Goal: Obtain resource: Obtain resource

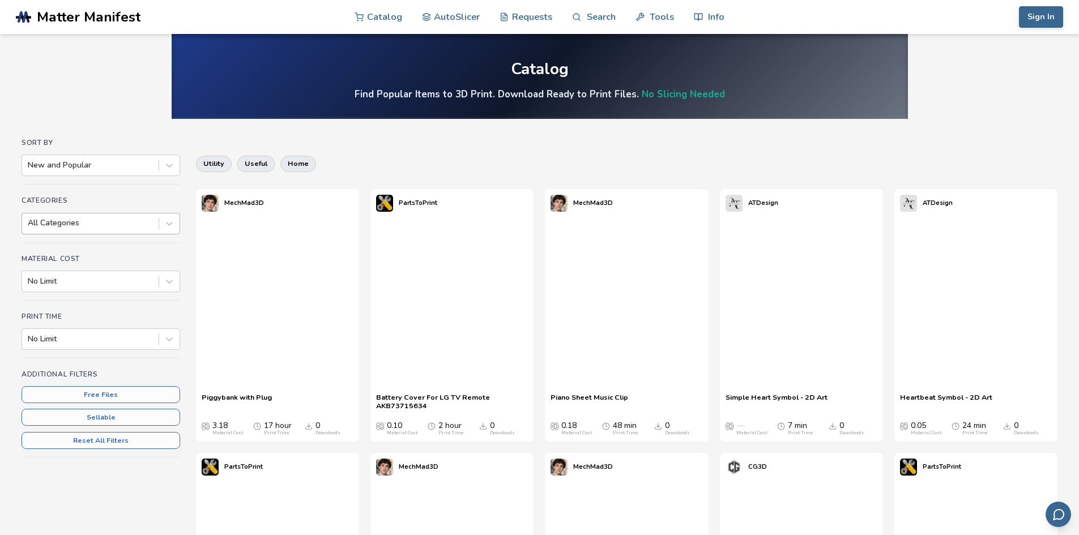
click at [138, 220] on div at bounding box center [90, 222] width 125 height 11
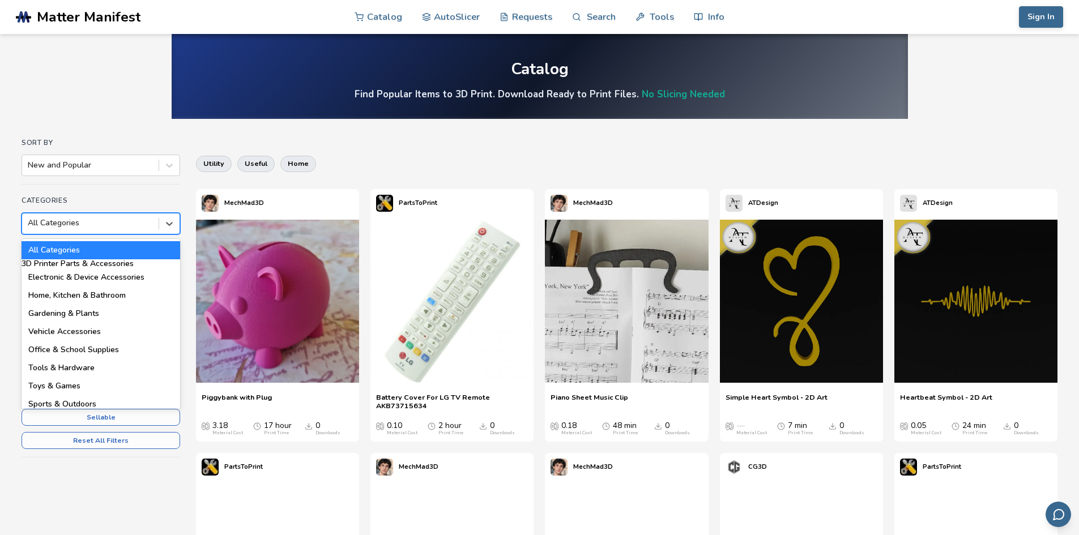
click at [127, 268] on div "3D Printer Parts & Accessories" at bounding box center [101, 263] width 159 height 9
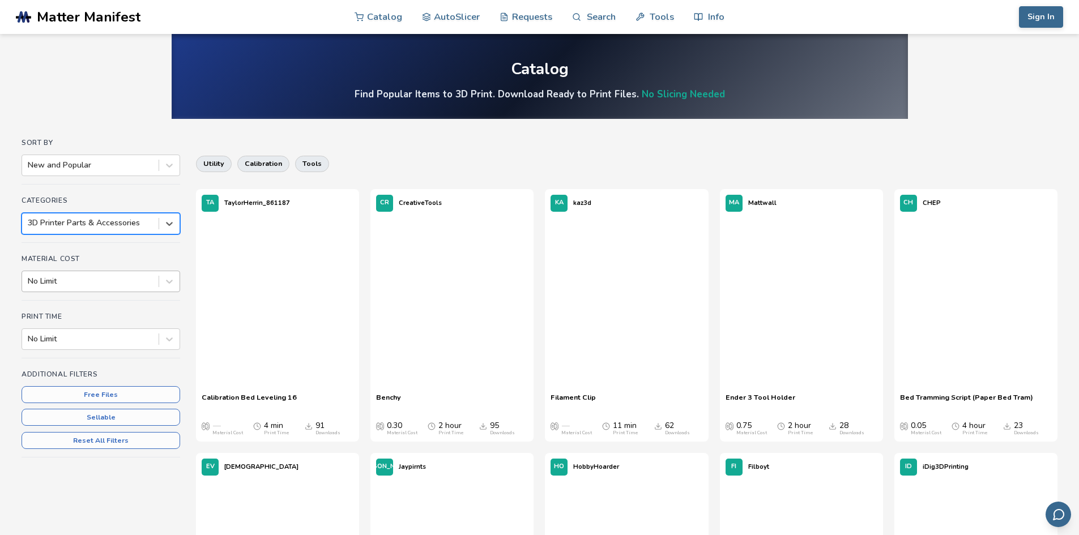
click at [114, 280] on div at bounding box center [90, 281] width 125 height 11
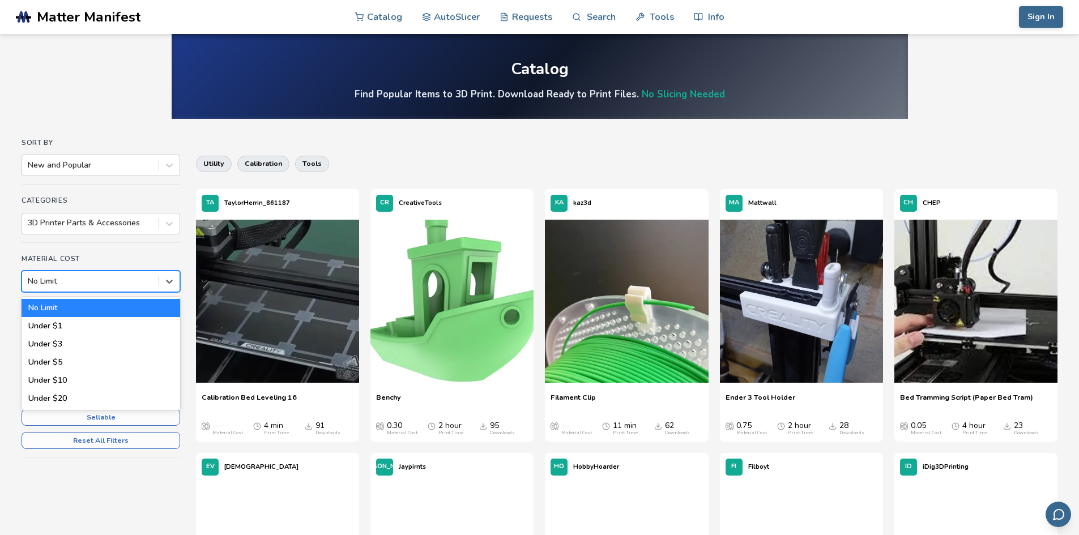
click at [110, 254] on div "Sort By New and Popular Categories 3D Printer Parts & Accessories Material Cost…" at bounding box center [101, 308] width 159 height 339
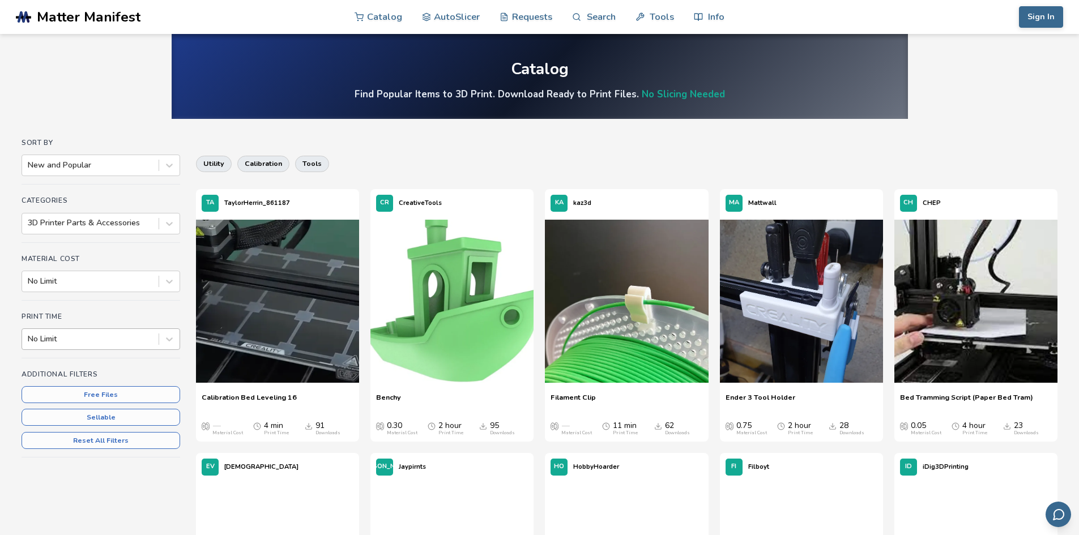
click at [127, 332] on div "No Limit" at bounding box center [90, 339] width 136 height 16
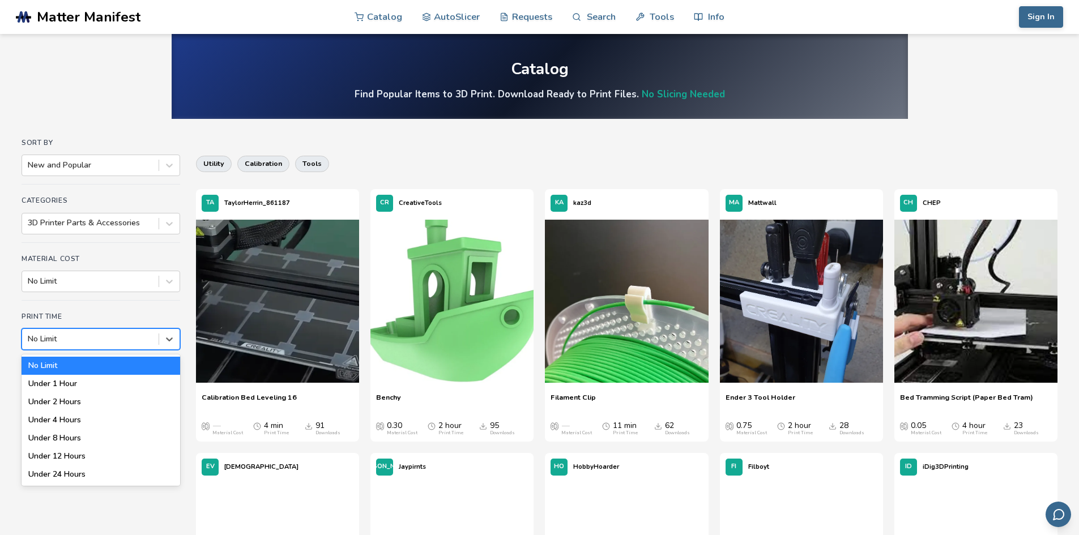
click at [116, 309] on div "Sort By New and Popular Categories 3D Printer Parts & Accessories Material Cost…" at bounding box center [101, 308] width 159 height 339
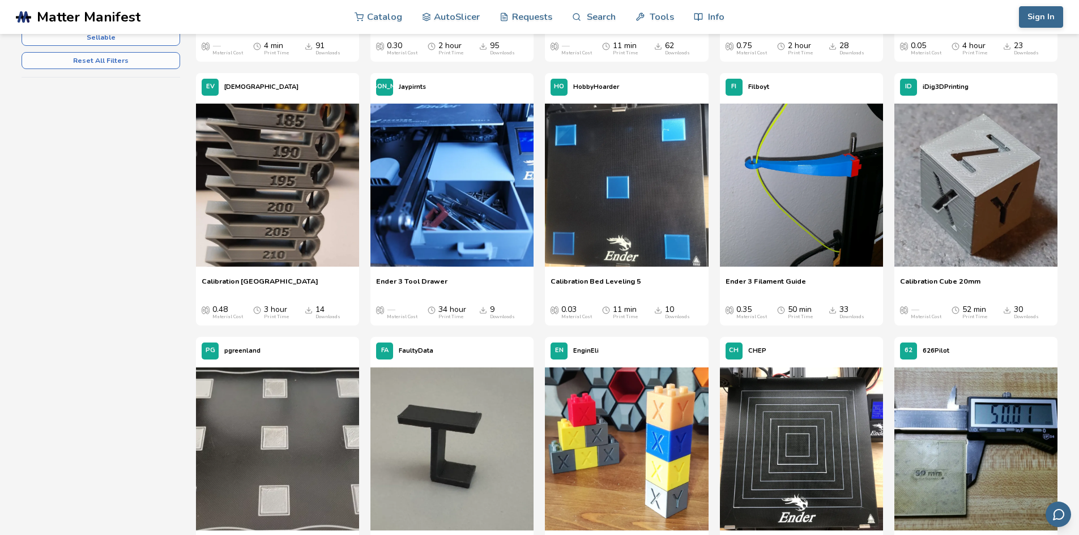
scroll to position [40, 0]
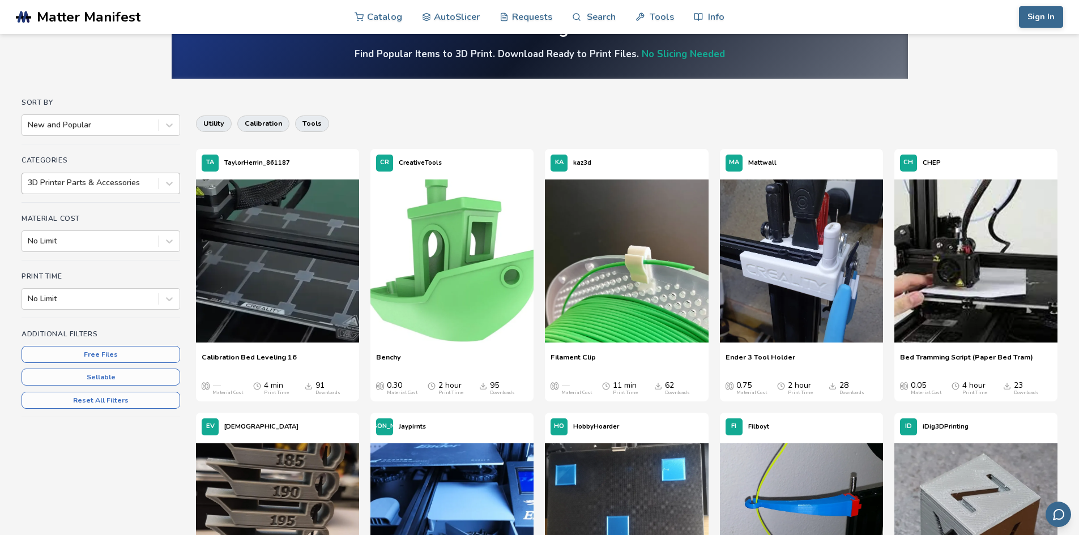
click at [147, 187] on div at bounding box center [90, 182] width 125 height 11
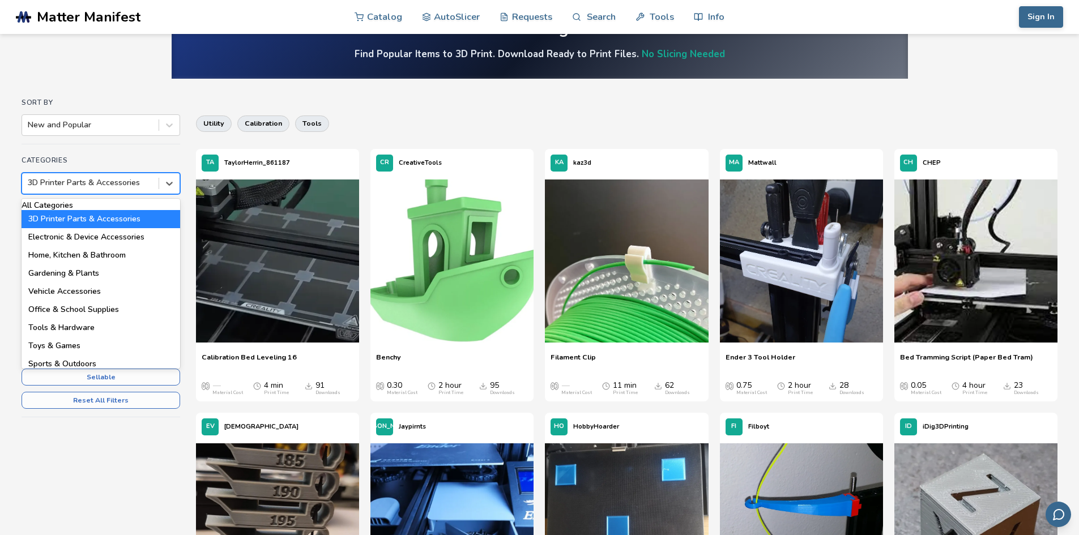
click at [122, 210] on div "All Categories" at bounding box center [101, 205] width 159 height 9
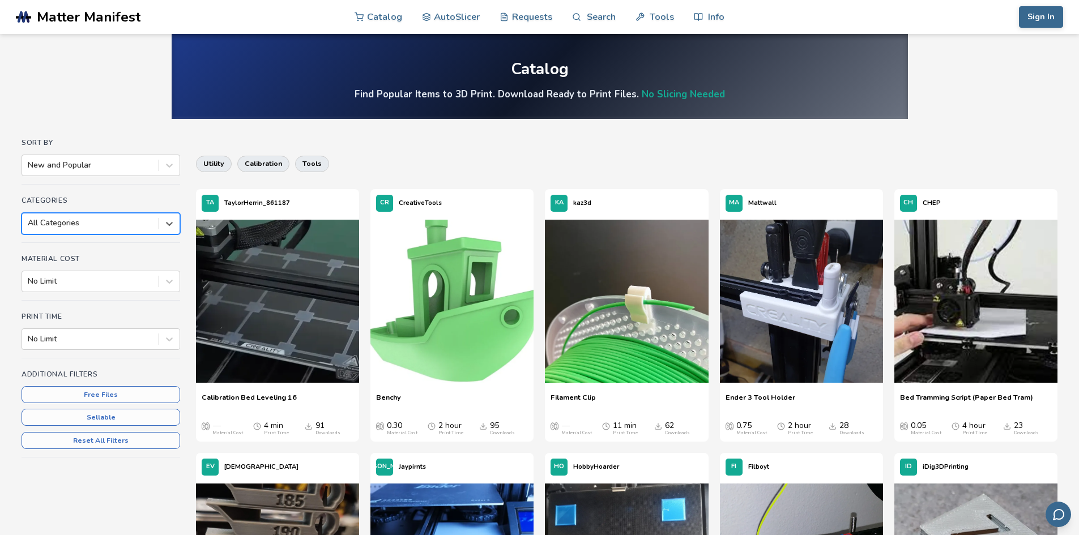
click at [117, 185] on div "Sort By New and Popular Categories option All Categories, selected. All Categor…" at bounding box center [101, 308] width 159 height 339
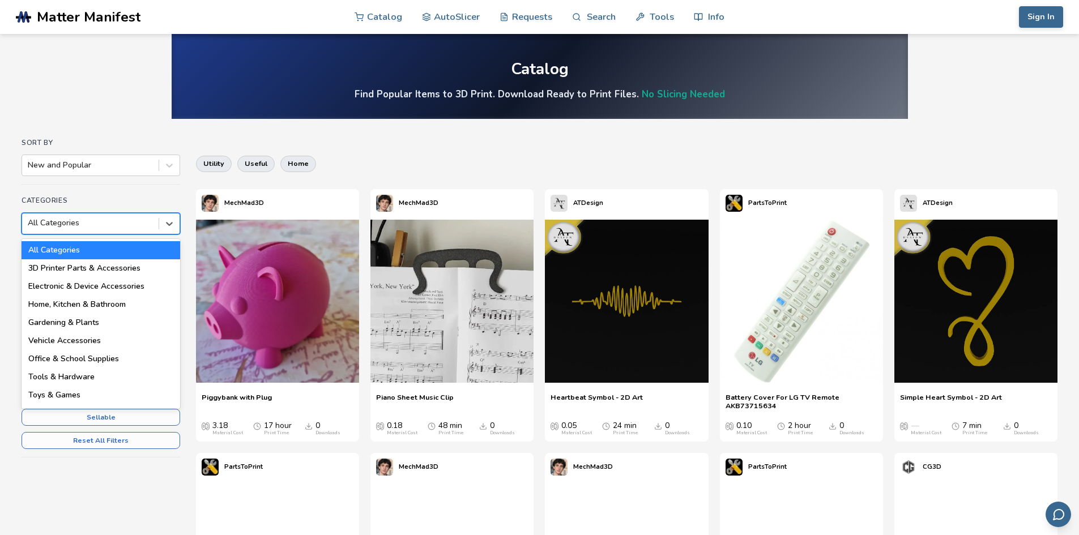
click at [112, 215] on div "All Categories" at bounding box center [90, 223] width 136 height 16
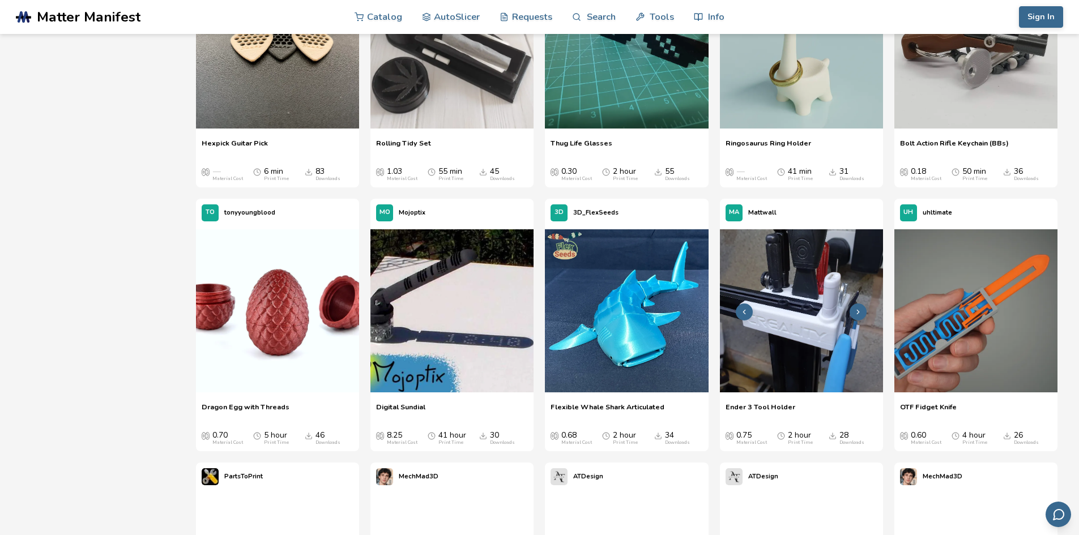
scroll to position [1189, 0]
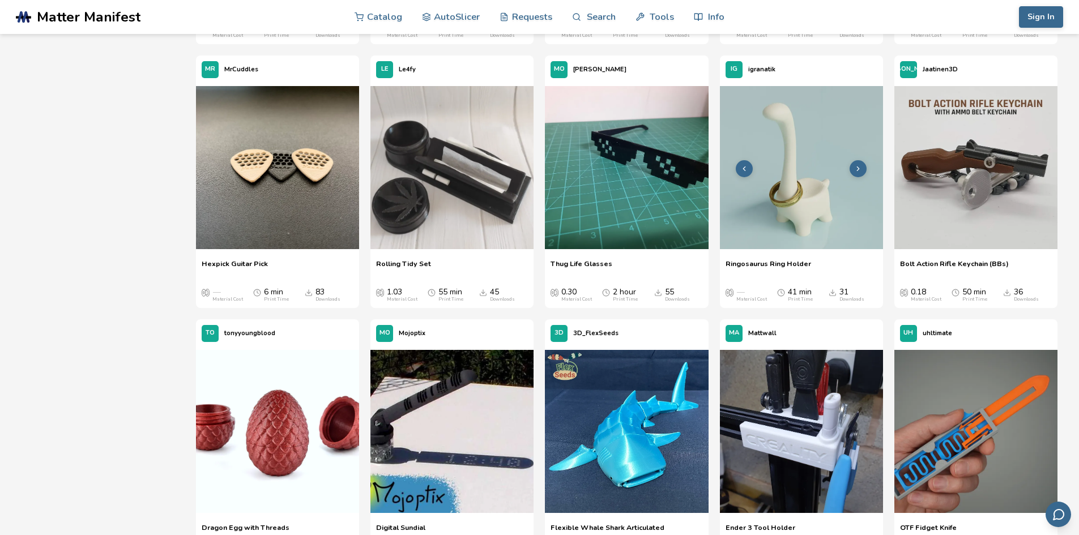
click at [763, 191] on img at bounding box center [801, 167] width 163 height 163
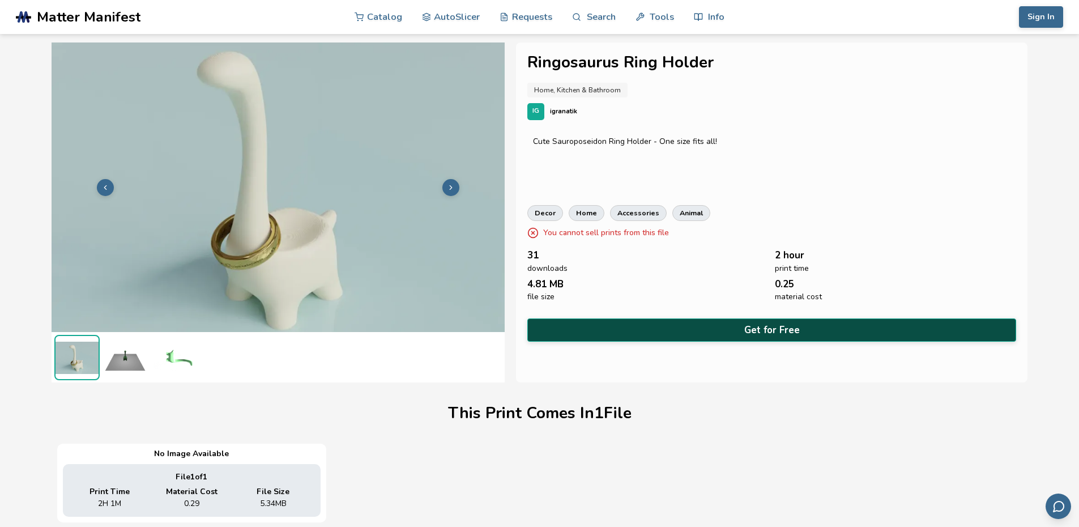
click at [693, 326] on button "Get for Free" at bounding box center [771, 329] width 489 height 23
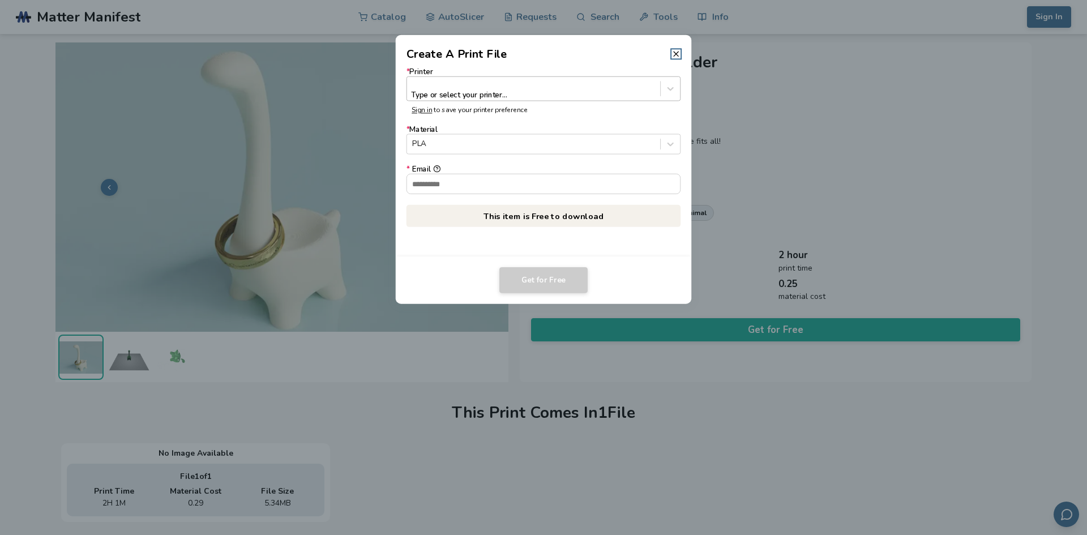
click at [624, 85] on div at bounding box center [533, 84] width 242 height 11
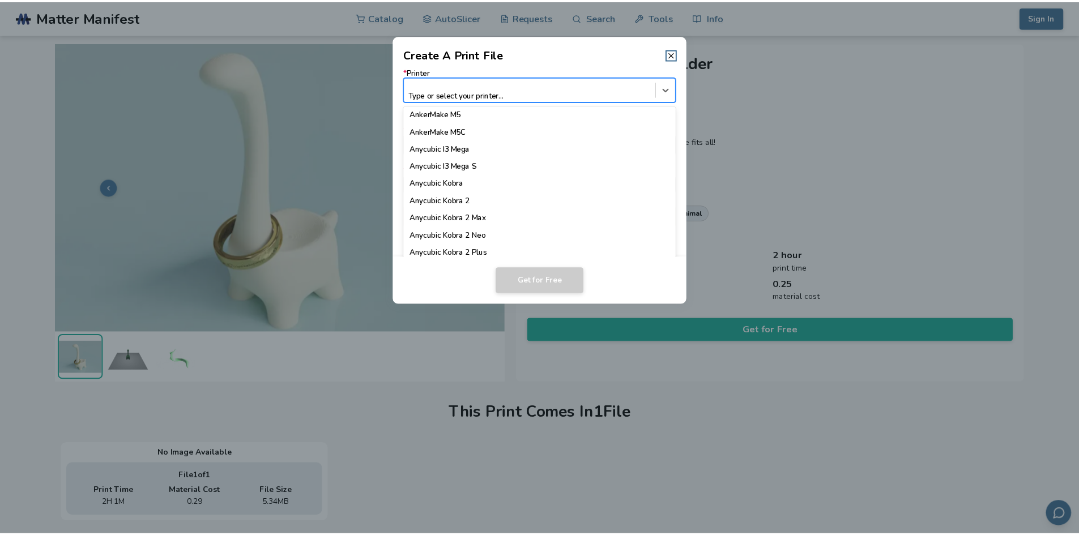
scroll to position [226, 0]
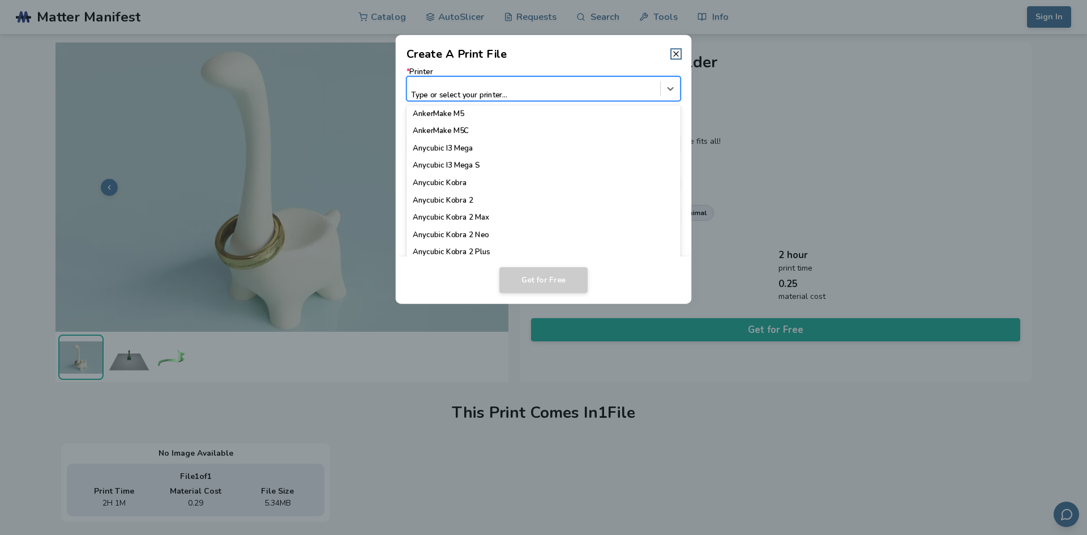
click at [473, 399] on div "Creality K1" at bounding box center [544, 403] width 275 height 8
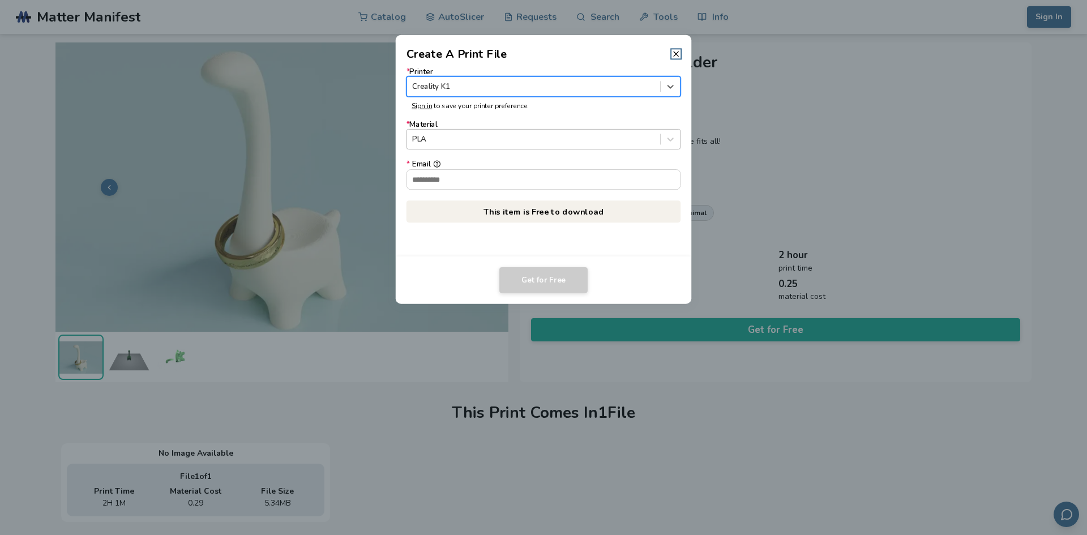
click at [478, 142] on div at bounding box center [533, 139] width 242 height 11
click at [486, 120] on form "* Printer Creality K1 Sign in to save your printer preference * Material PLA * …" at bounding box center [544, 128] width 275 height 122
click at [494, 173] on input "* Email" at bounding box center [543, 179] width 273 height 19
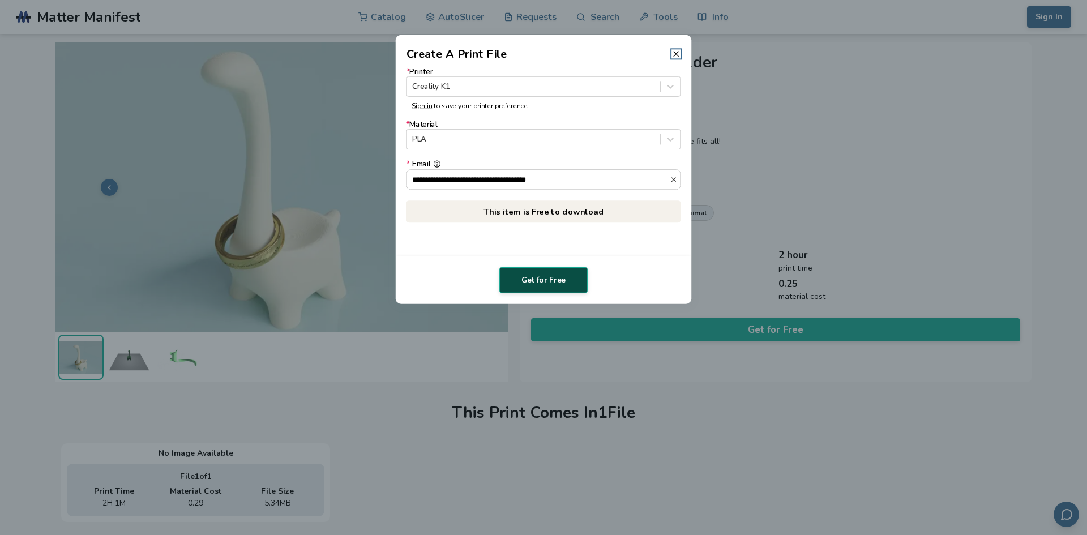
type input "**********"
click at [554, 286] on button "Get for Free" at bounding box center [543, 280] width 88 height 26
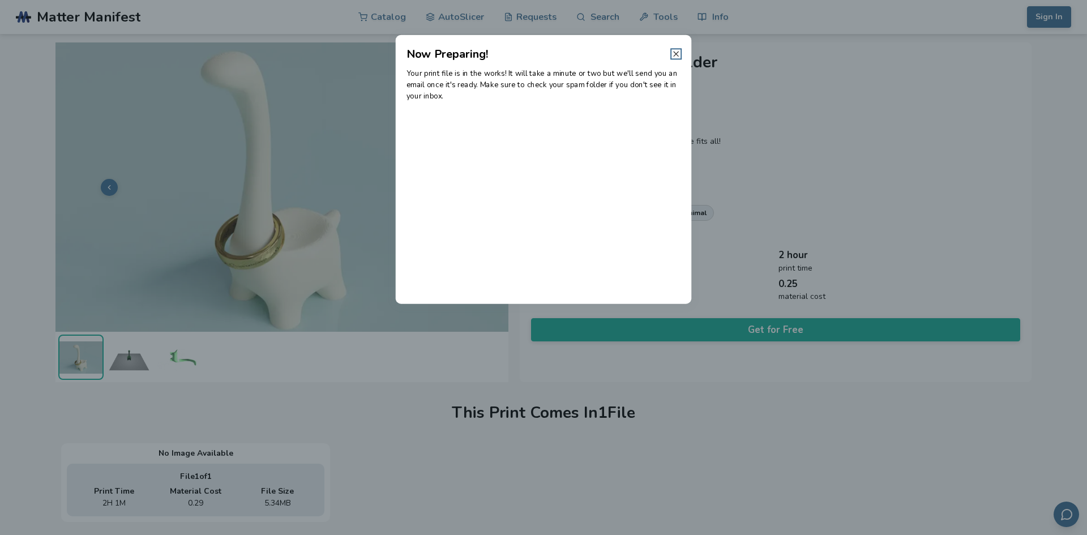
click at [675, 53] on line at bounding box center [676, 54] width 5 height 5
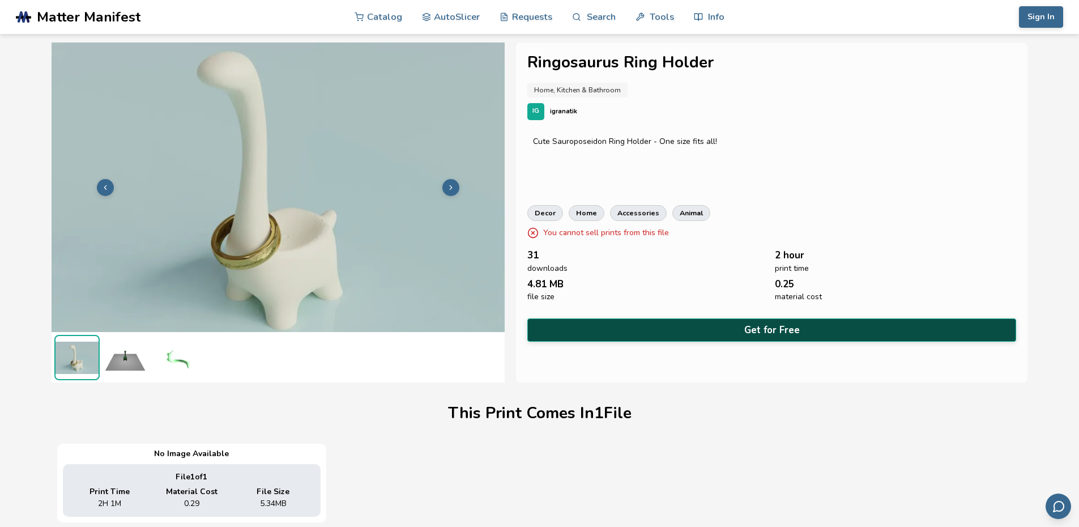
click at [684, 329] on button "Get for Free" at bounding box center [771, 329] width 489 height 23
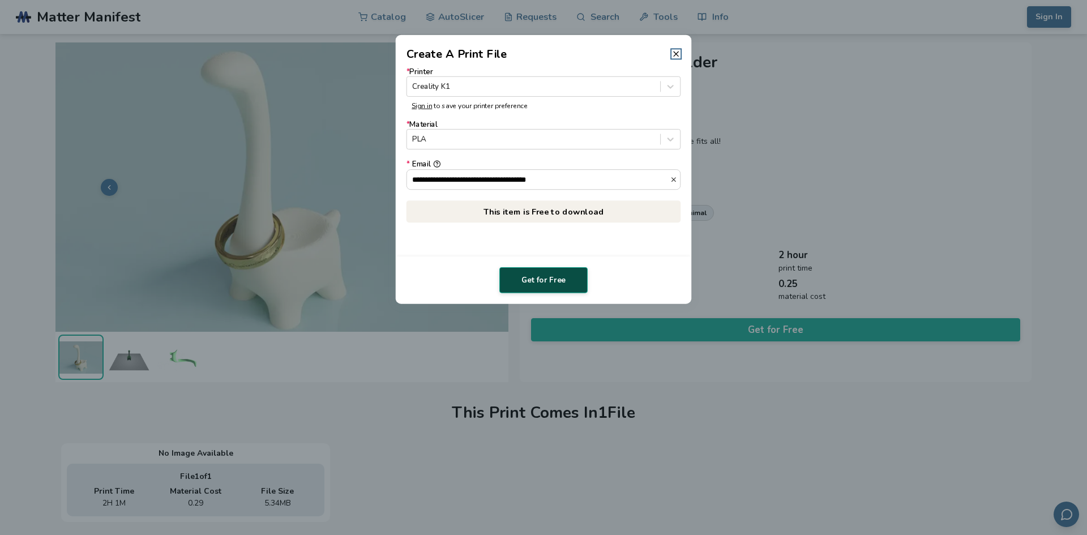
click at [552, 286] on button "Get for Free" at bounding box center [543, 280] width 88 height 26
click at [19, 8] on div at bounding box center [543, 267] width 1087 height 535
click at [129, 41] on dialog "**********" at bounding box center [543, 268] width 1033 height 508
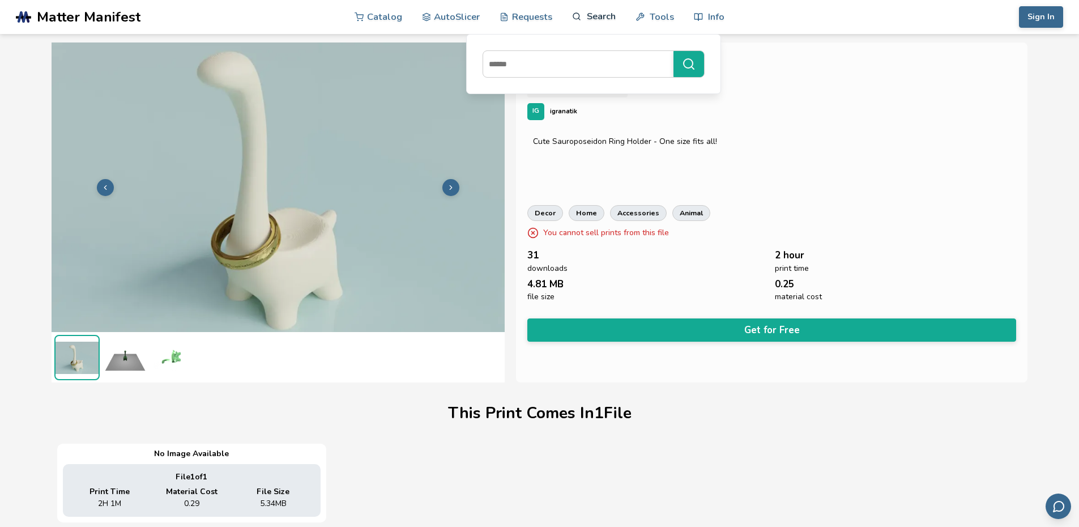
click at [596, 19] on link "Search" at bounding box center [593, 16] width 43 height 34
click at [567, 67] on input at bounding box center [575, 64] width 185 height 20
type input "***"
click at [673, 51] on button "***" at bounding box center [688, 64] width 31 height 26
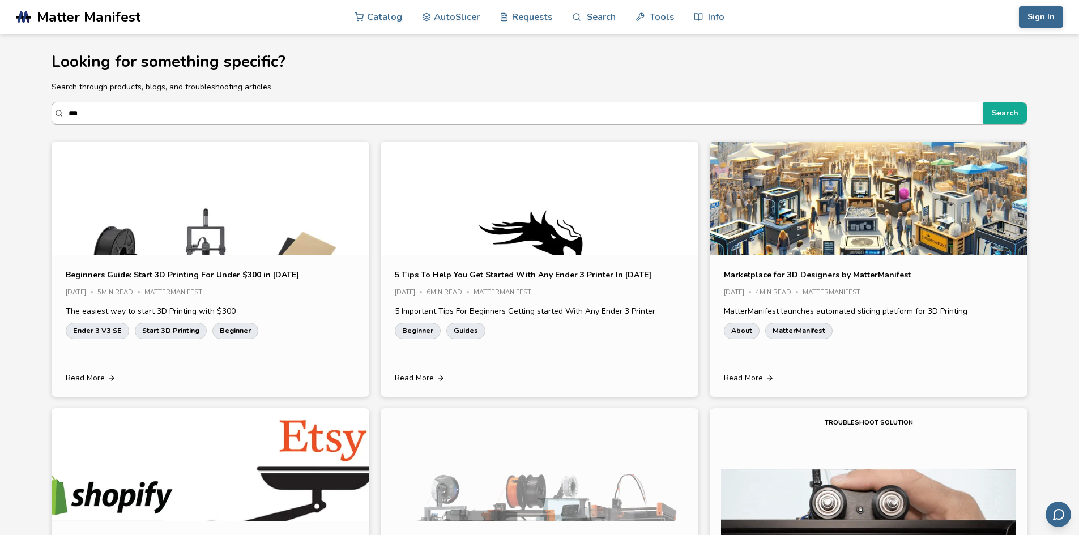
click at [510, 106] on input "***" at bounding box center [523, 113] width 909 height 20
type input "******"
click at [983, 102] on button "Search" at bounding box center [1005, 113] width 44 height 22
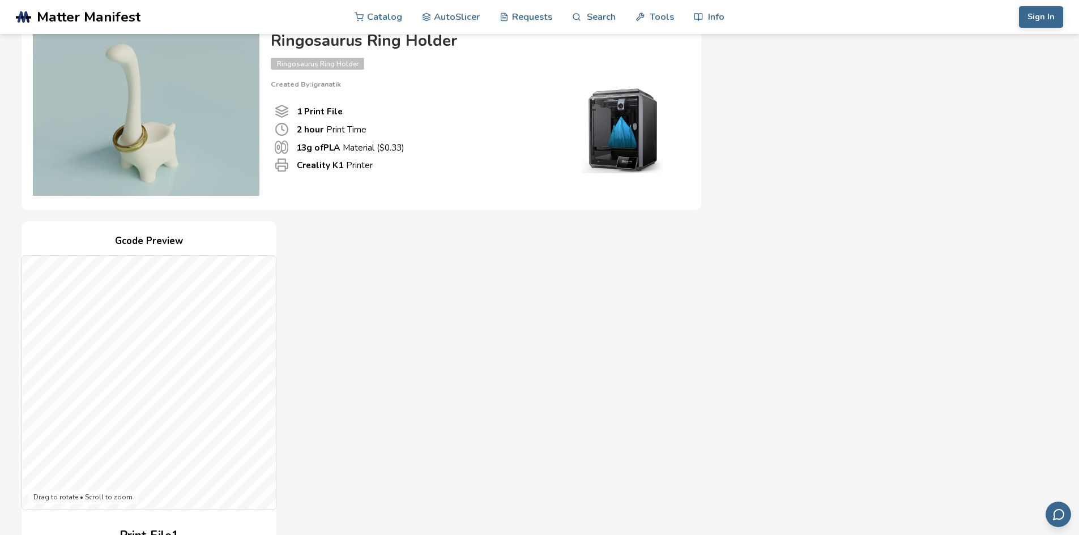
scroll to position [283, 0]
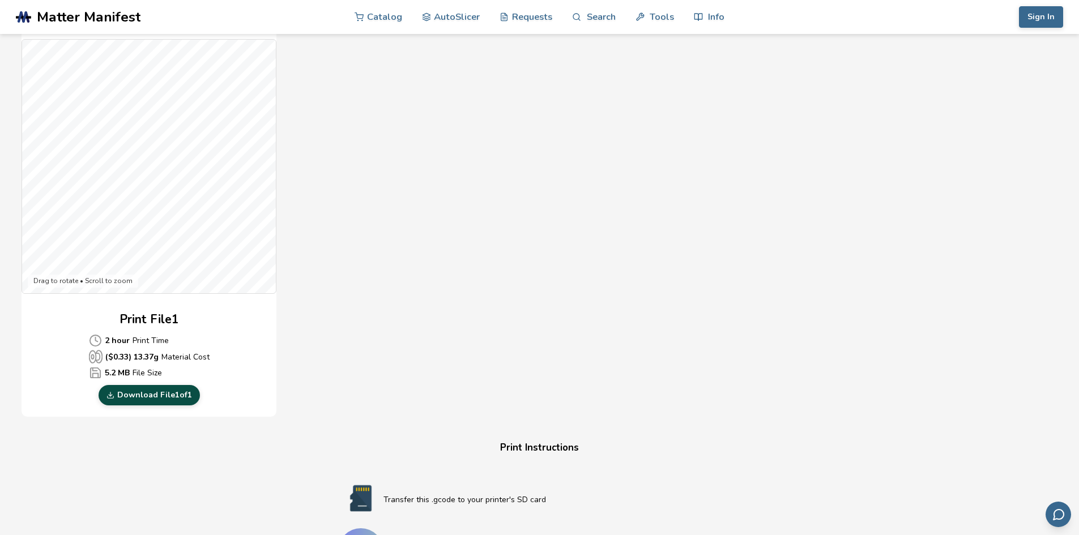
click at [178, 395] on link "Download File 1 of 1" at bounding box center [149, 395] width 101 height 20
